Goal: Transaction & Acquisition: Purchase product/service

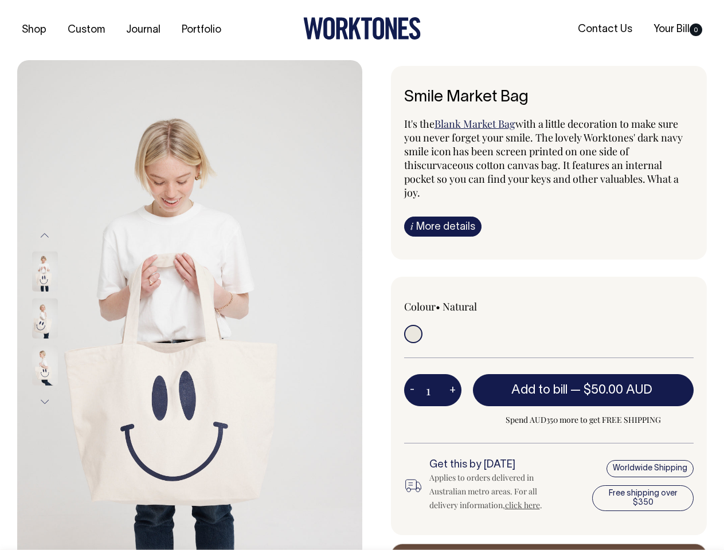
click at [190, 305] on img at bounding box center [189, 318] width 345 height 517
click at [60, 318] on div at bounding box center [60, 318] width 57 height 47
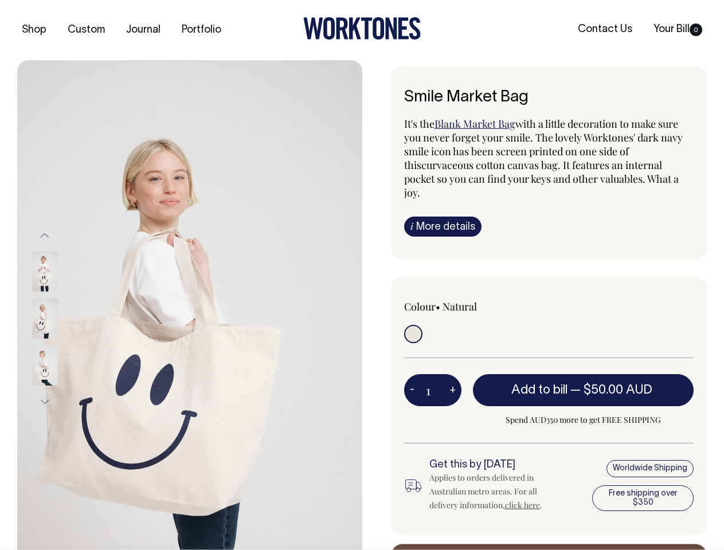
click at [45, 235] on button "Previous" at bounding box center [44, 235] width 17 height 26
click at [60, 342] on div at bounding box center [60, 365] width 57 height 47
click at [45, 402] on button "Next" at bounding box center [44, 402] width 17 height 26
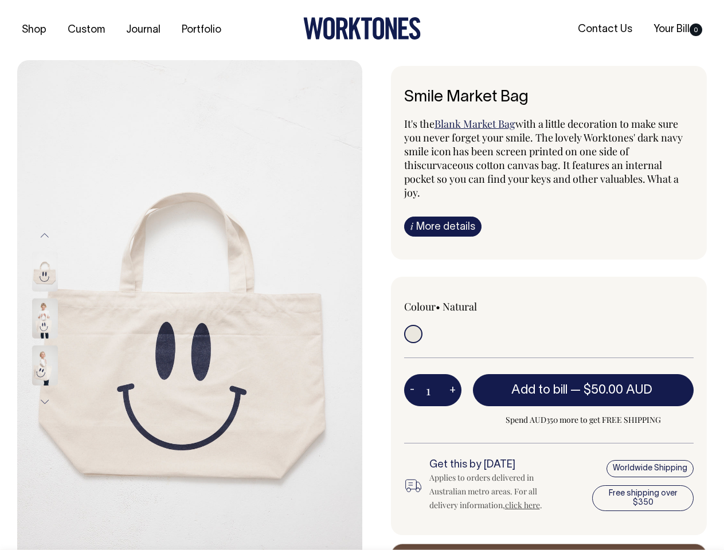
click at [412, 379] on button "-" at bounding box center [412, 390] width 16 height 23
click at [452, 379] on button "+" at bounding box center [453, 390] width 18 height 23
type input "2"
click at [584, 385] on span "— $50.00 AUD" at bounding box center [612, 390] width 85 height 11
